Goal: Information Seeking & Learning: Learn about a topic

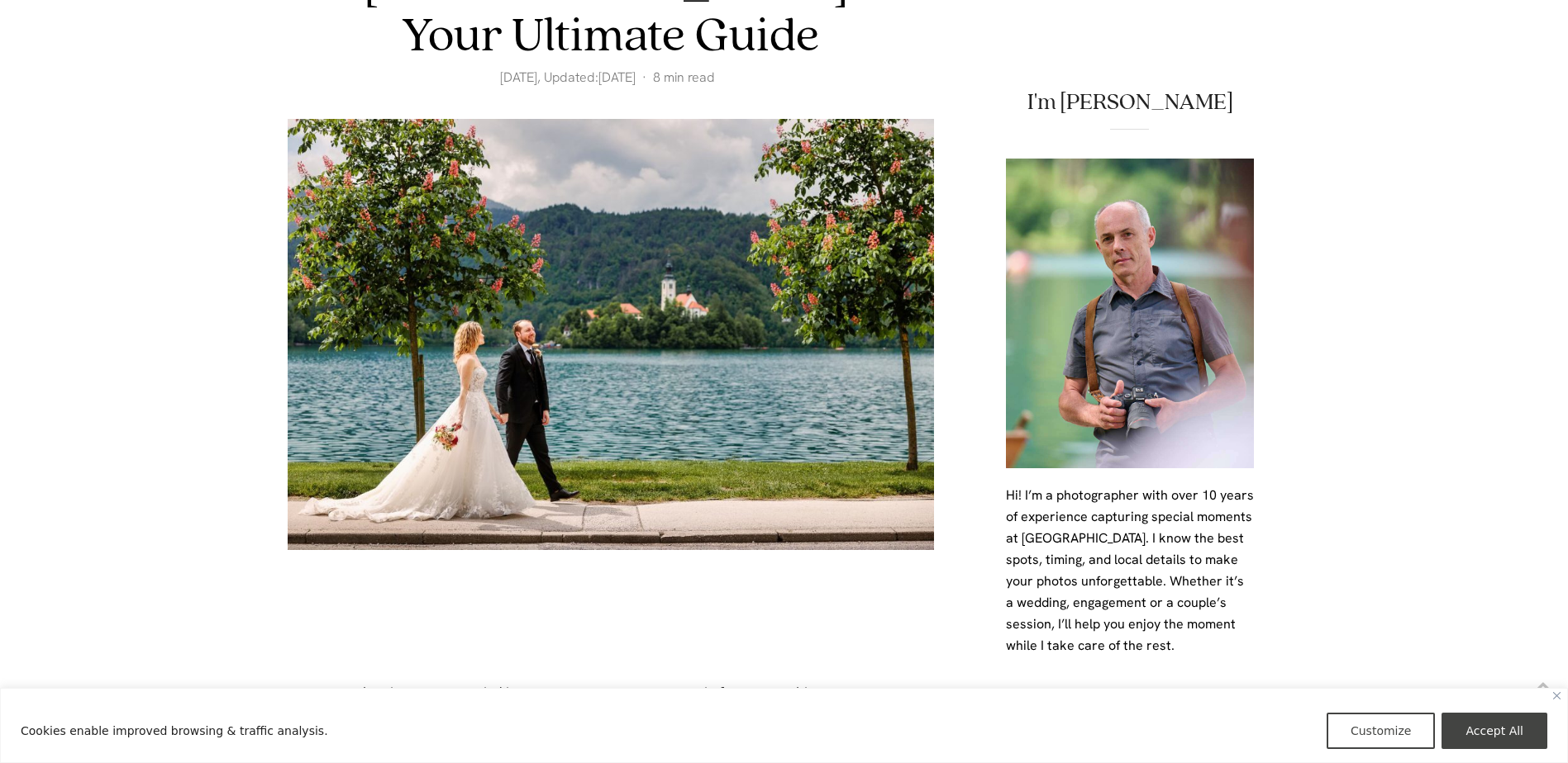
scroll to position [495, 0]
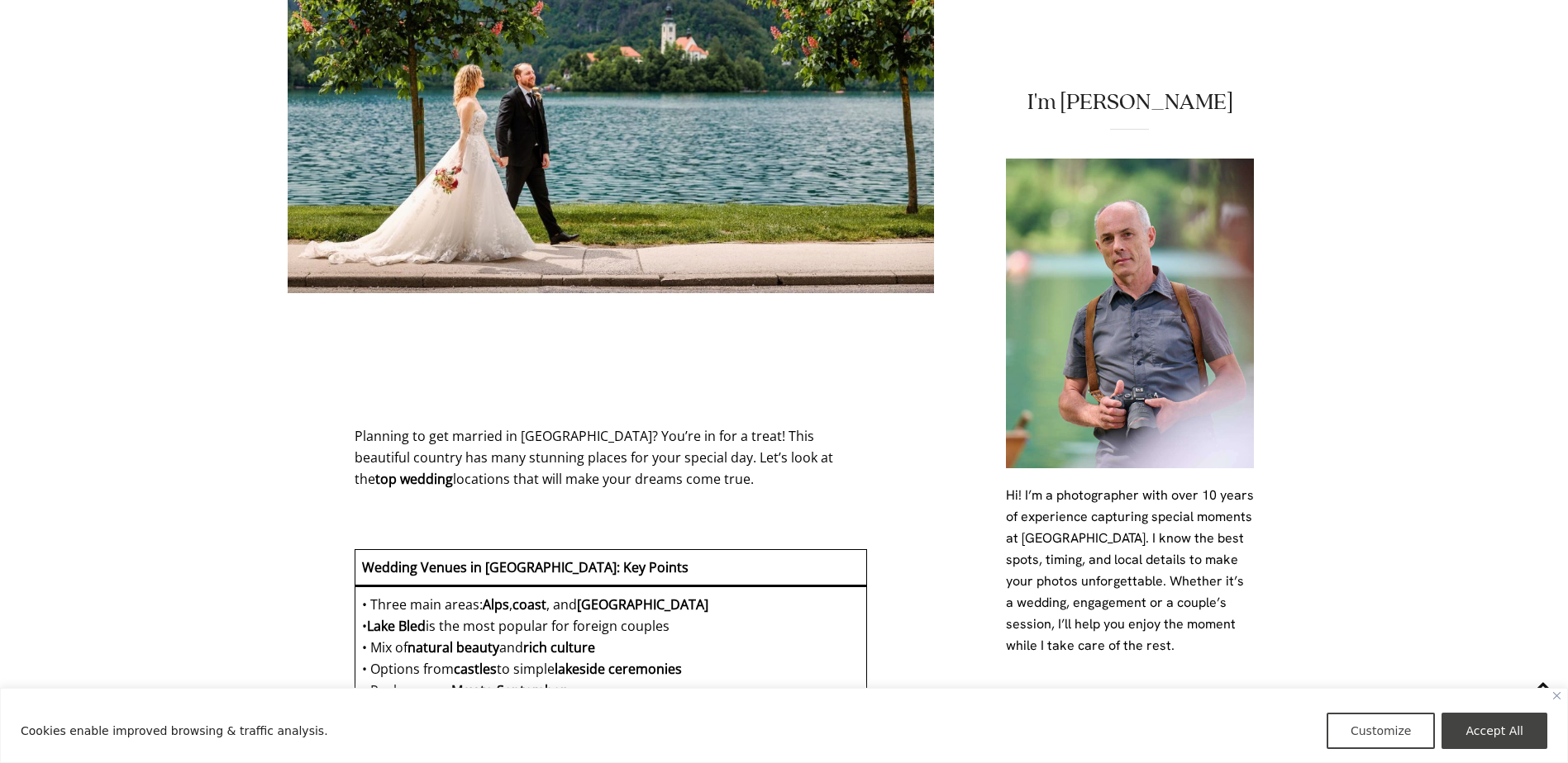
drag, startPoint x: 1528, startPoint y: 732, endPoint x: 1494, endPoint y: 722, distance: 35.4
click at [1528, 732] on button "Accept All" at bounding box center [1494, 731] width 106 height 36
checkbox input "true"
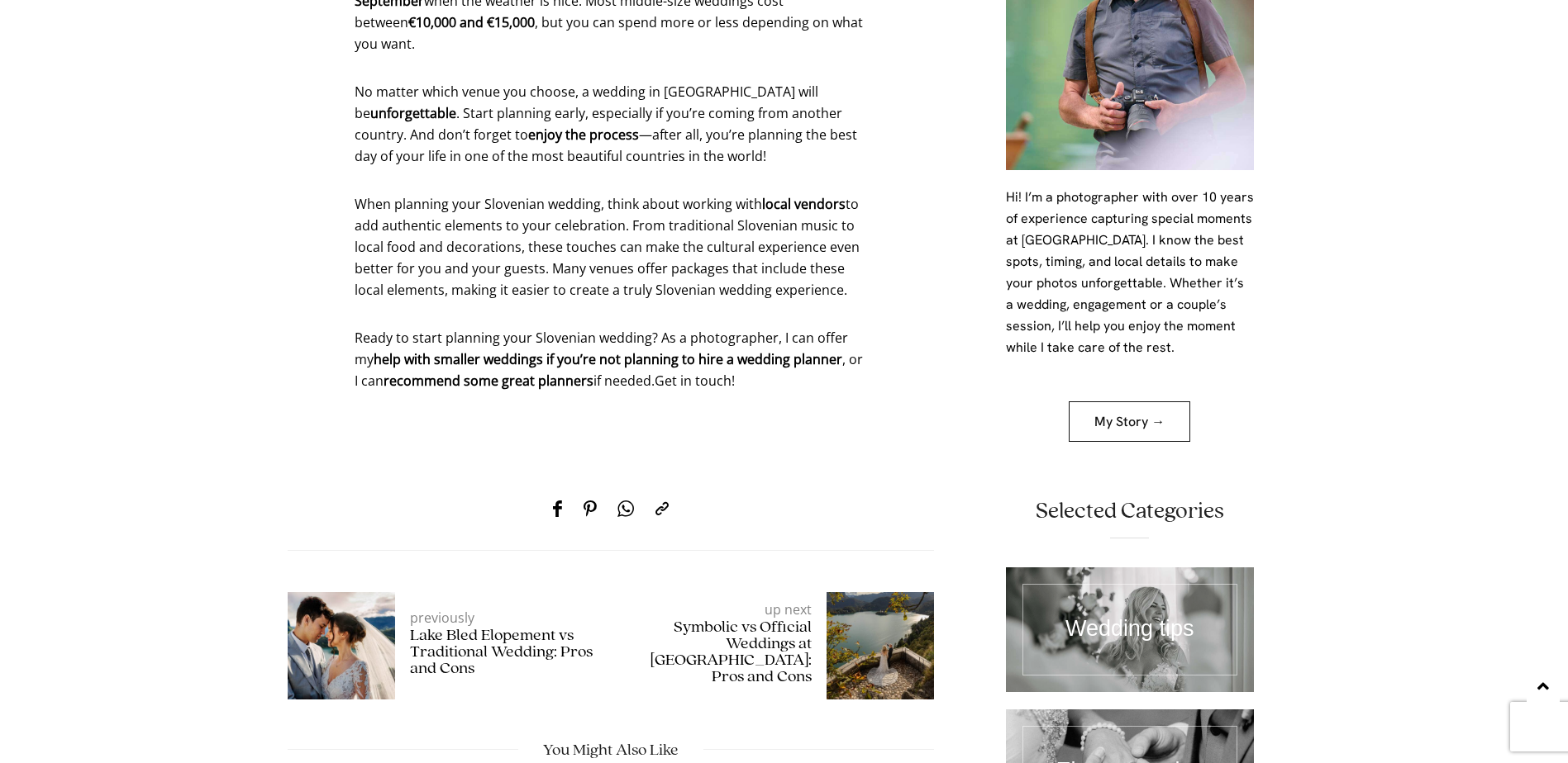
scroll to position [9005, 0]
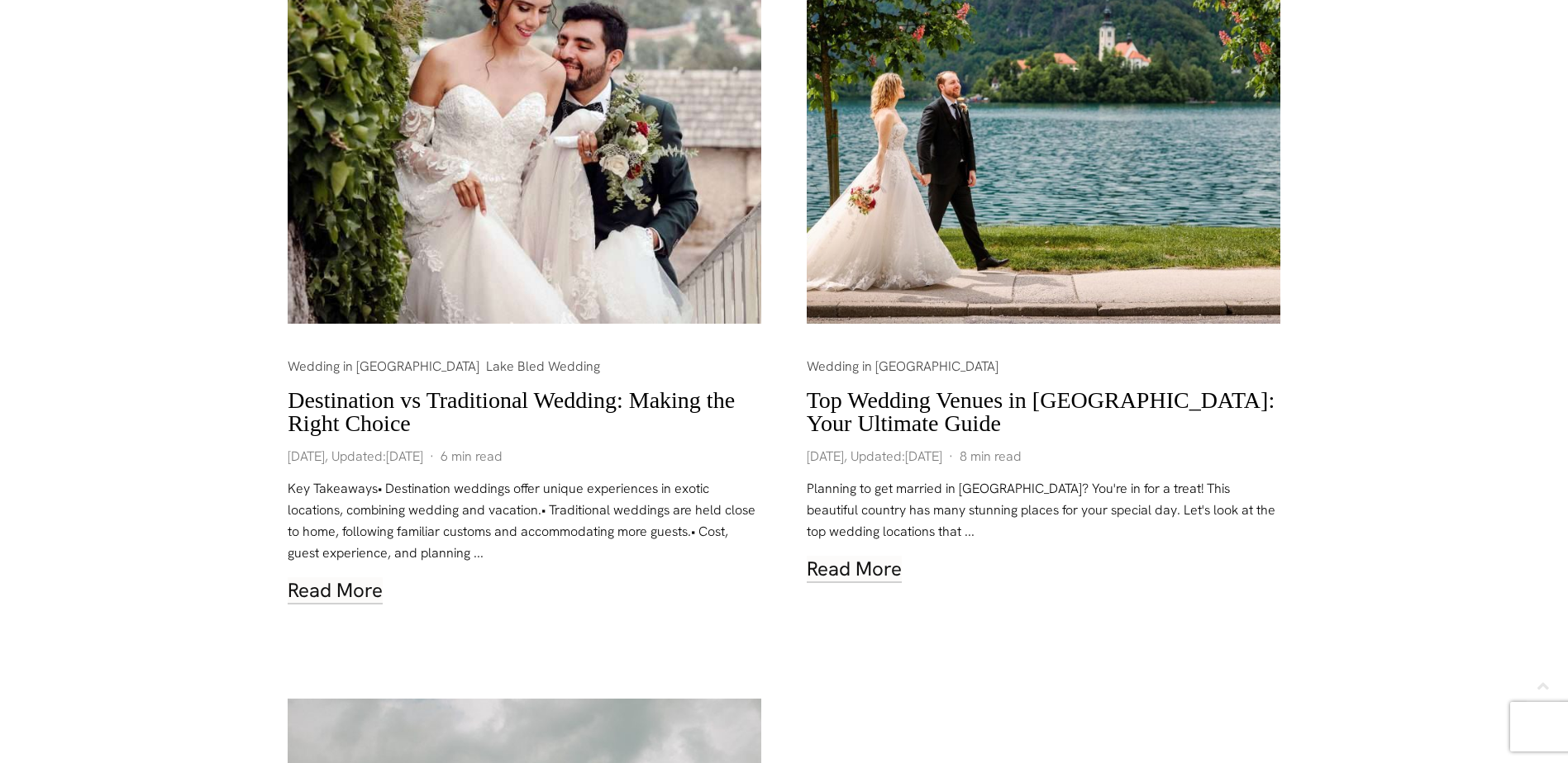
scroll to position [661, 0]
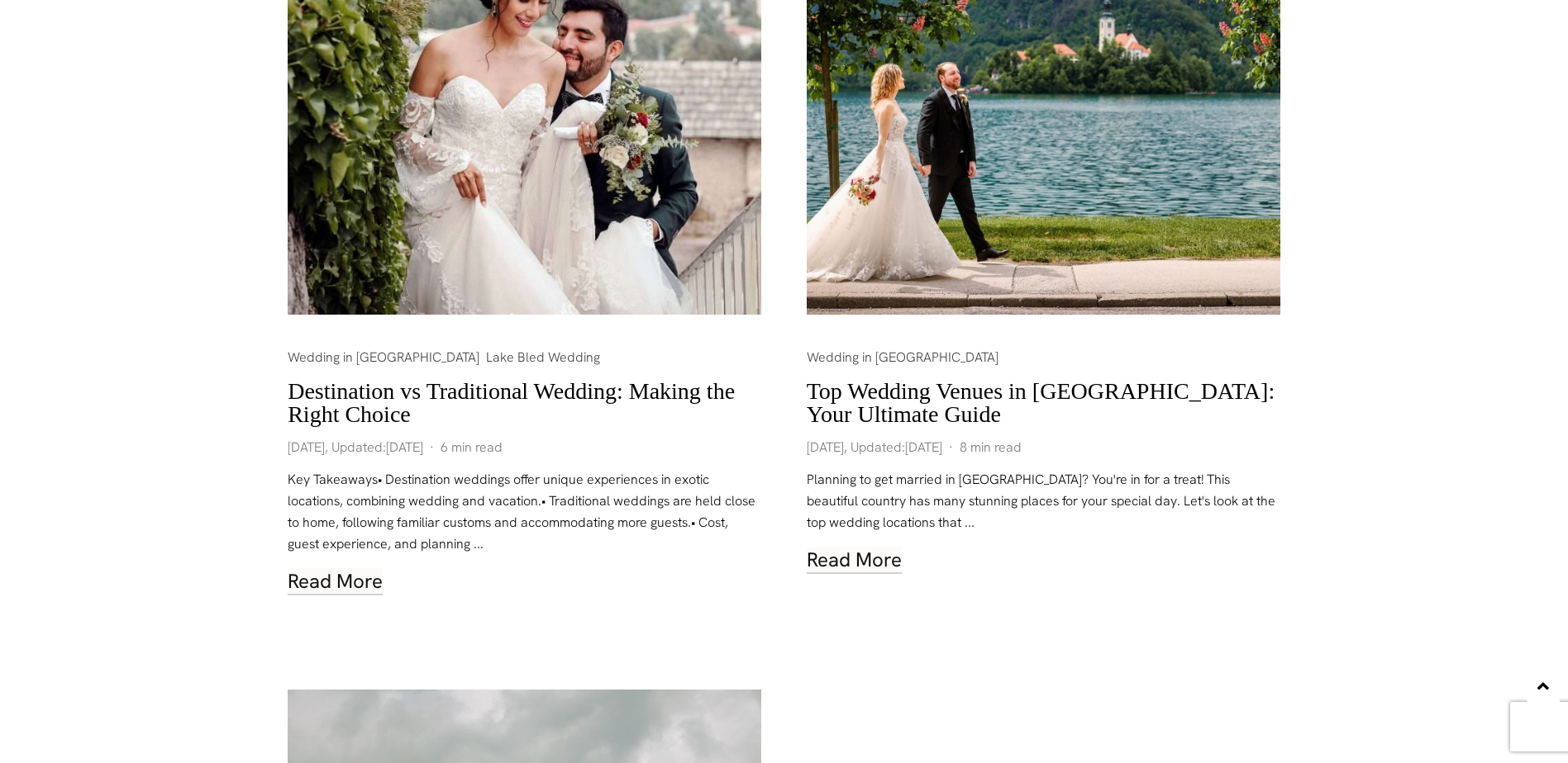
click at [1131, 378] on link "Top Wedding Venues in [GEOGRAPHIC_DATA]: Your Ultimate Guide" at bounding box center [1040, 403] width 468 height 49
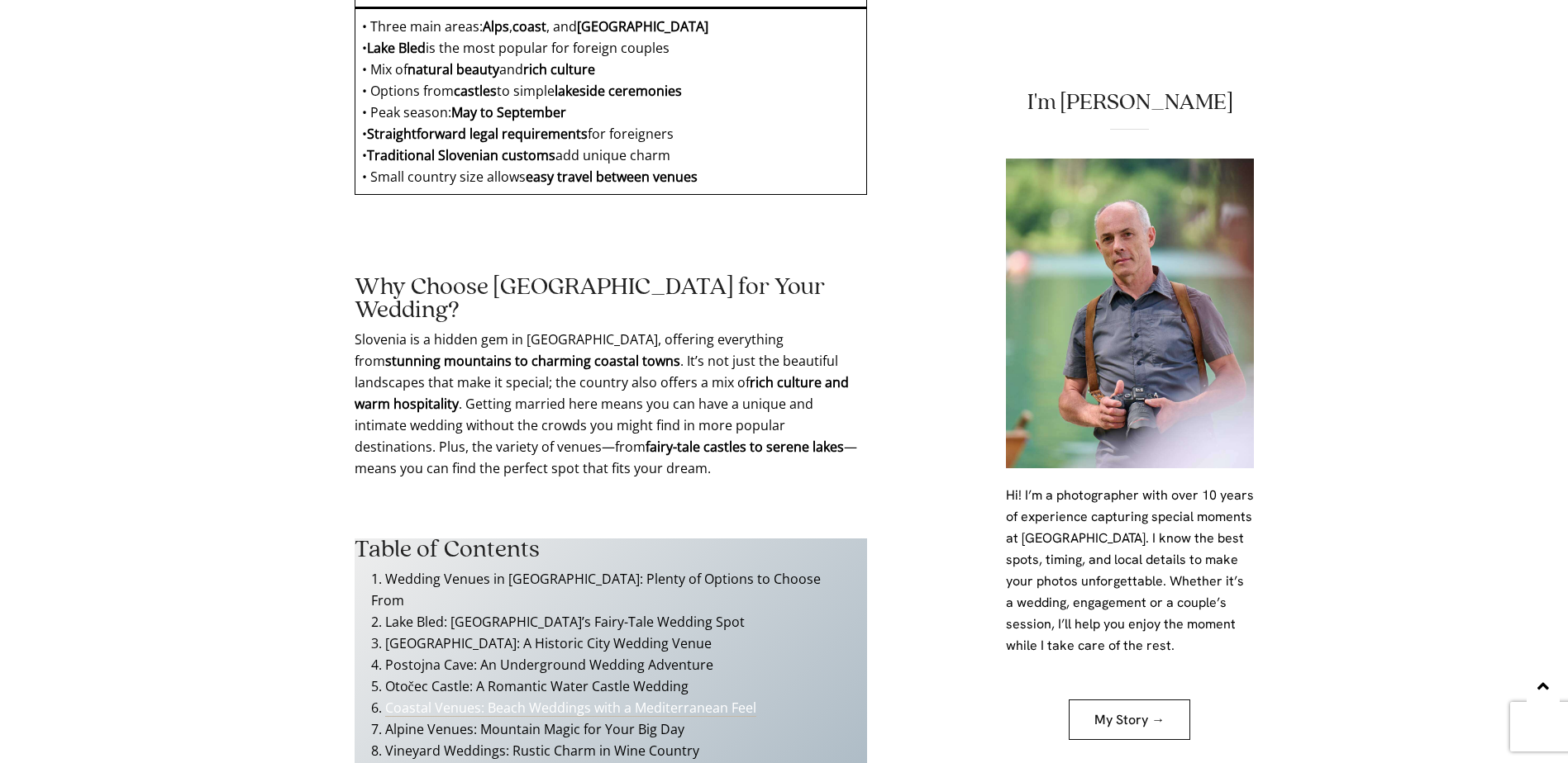
scroll to position [1156, 0]
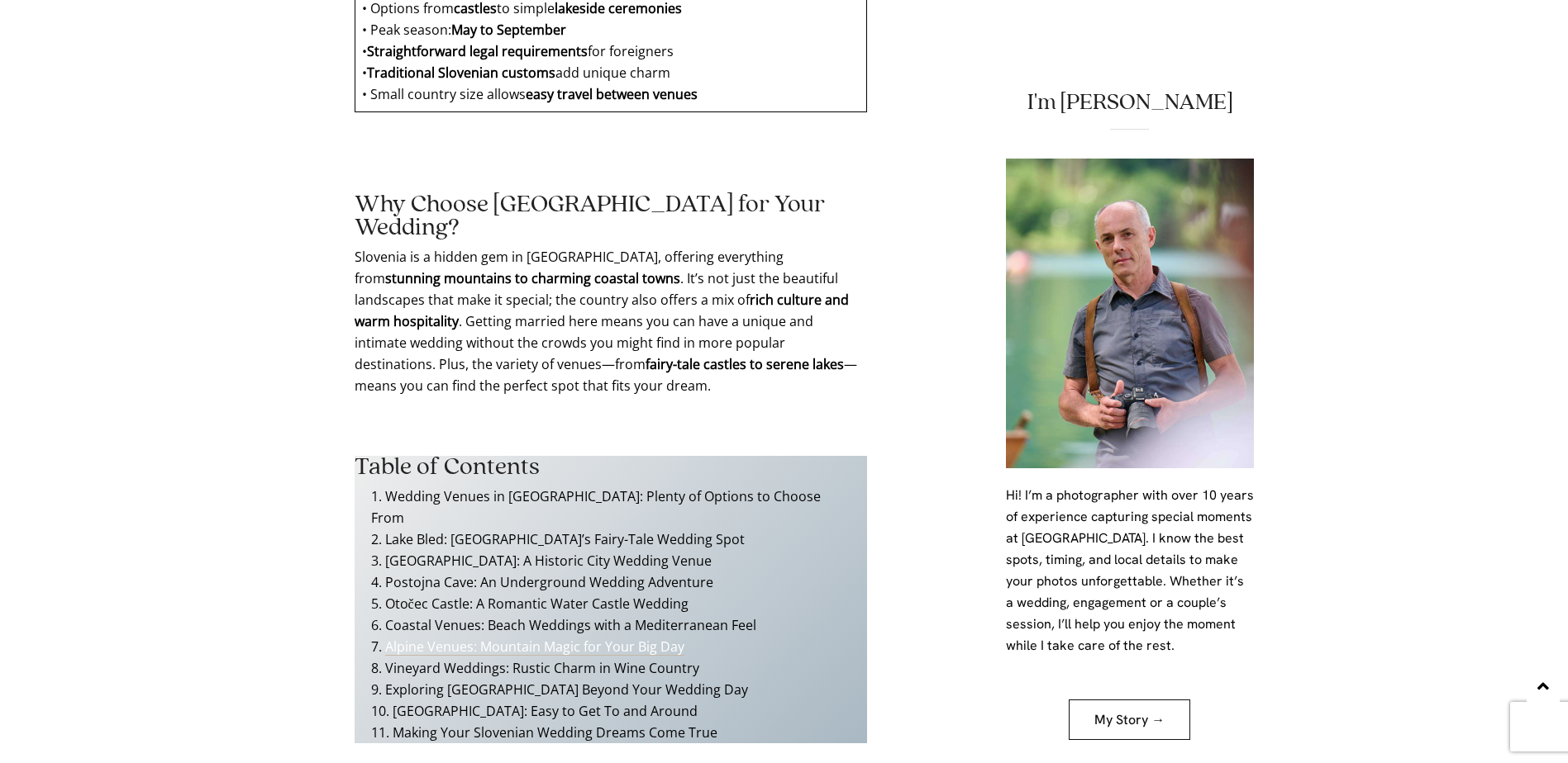
click at [558, 638] on link "Alpine Venues: Mountain Magic for Your Big Day" at bounding box center [534, 647] width 299 height 19
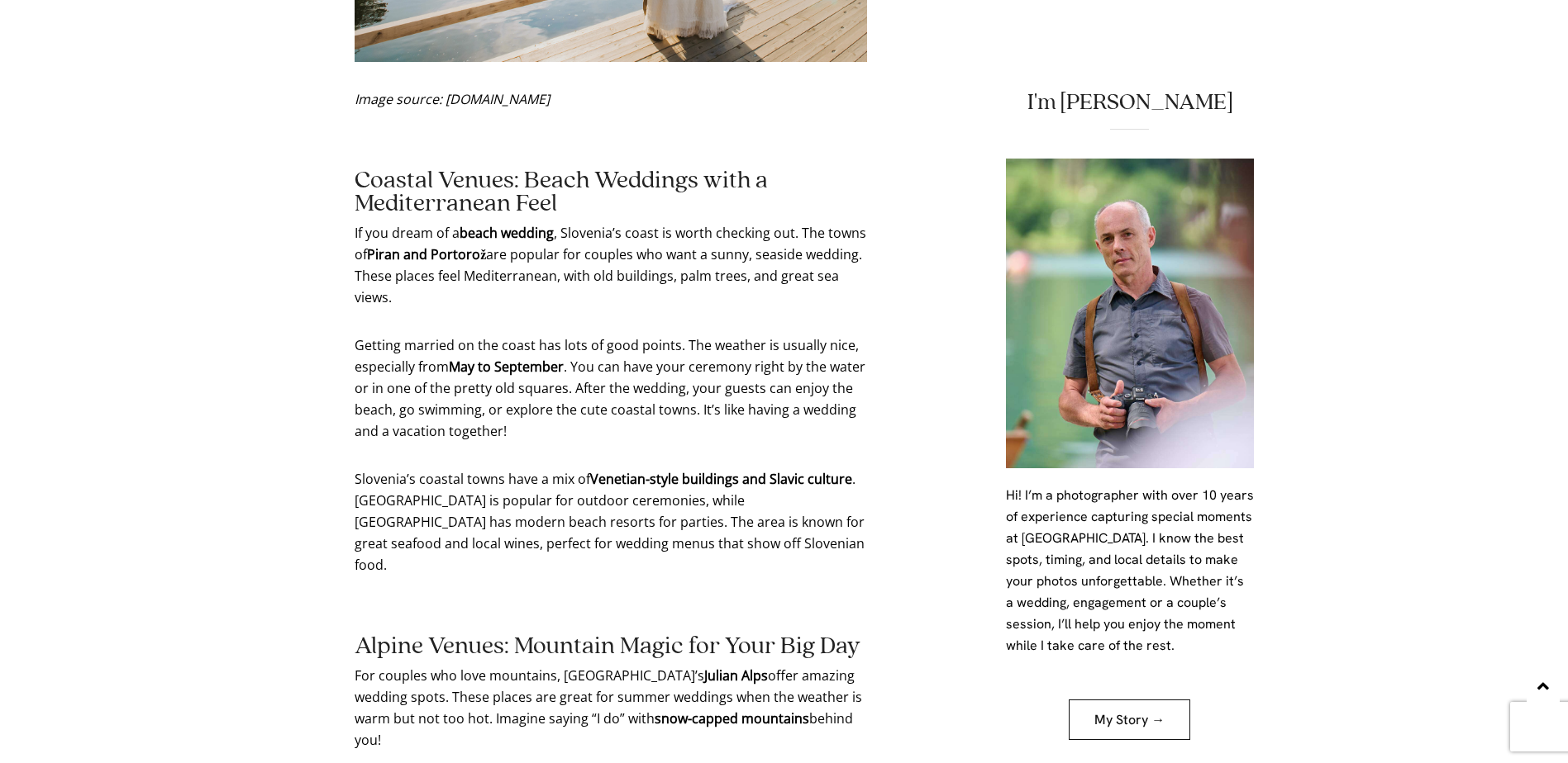
scroll to position [5638, 0]
